Goal: Information Seeking & Learning: Learn about a topic

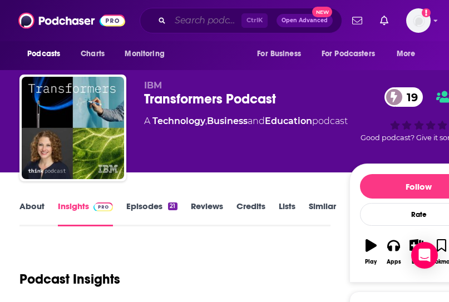
click at [193, 12] on input "Search podcasts, credits, & more..." at bounding box center [205, 21] width 71 height 18
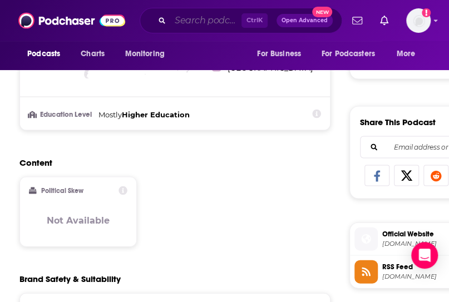
scroll to position [628, 0]
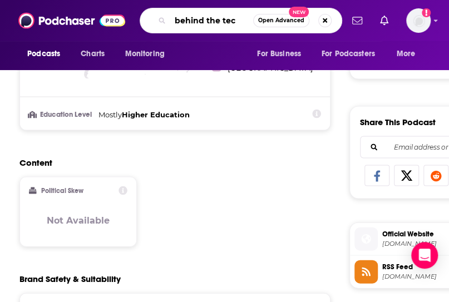
type input "behind the tech"
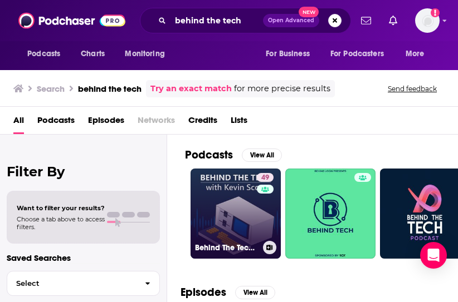
click at [213, 213] on link "49 Behind The Tech with [PERSON_NAME]" at bounding box center [235, 214] width 90 height 90
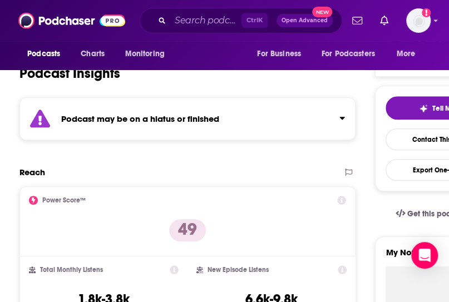
scroll to position [354, 0]
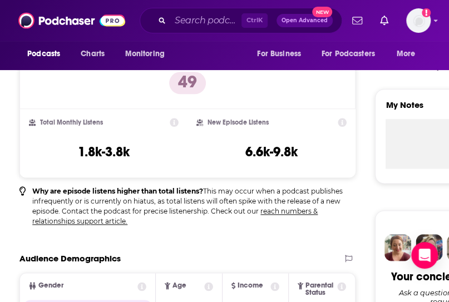
click at [337, 213] on p "Why are episode listens higher than total listens? This may occur when a podcas…" at bounding box center [194, 207] width 324 height 40
click at [342, 208] on p "Why are episode listens higher than total listens? This may occur when a podcas…" at bounding box center [194, 207] width 324 height 40
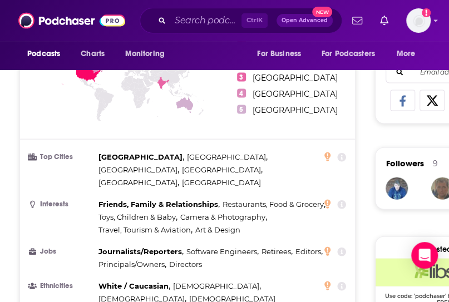
scroll to position [708, 0]
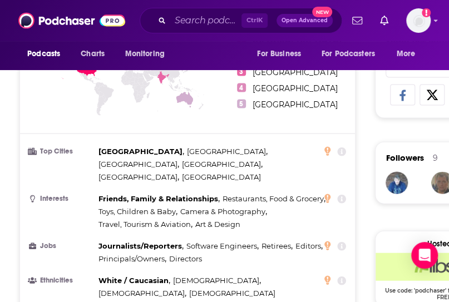
drag, startPoint x: 361, startPoint y: 217, endPoint x: 38, endPoint y: 194, distance: 323.7
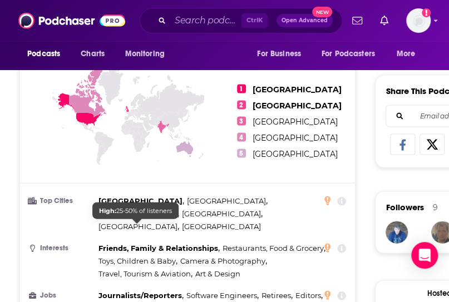
scroll to position [659, 0]
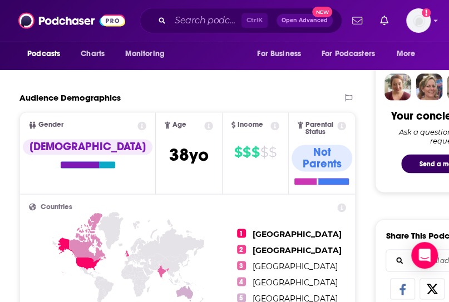
scroll to position [500, 0]
